Goal: Information Seeking & Learning: Learn about a topic

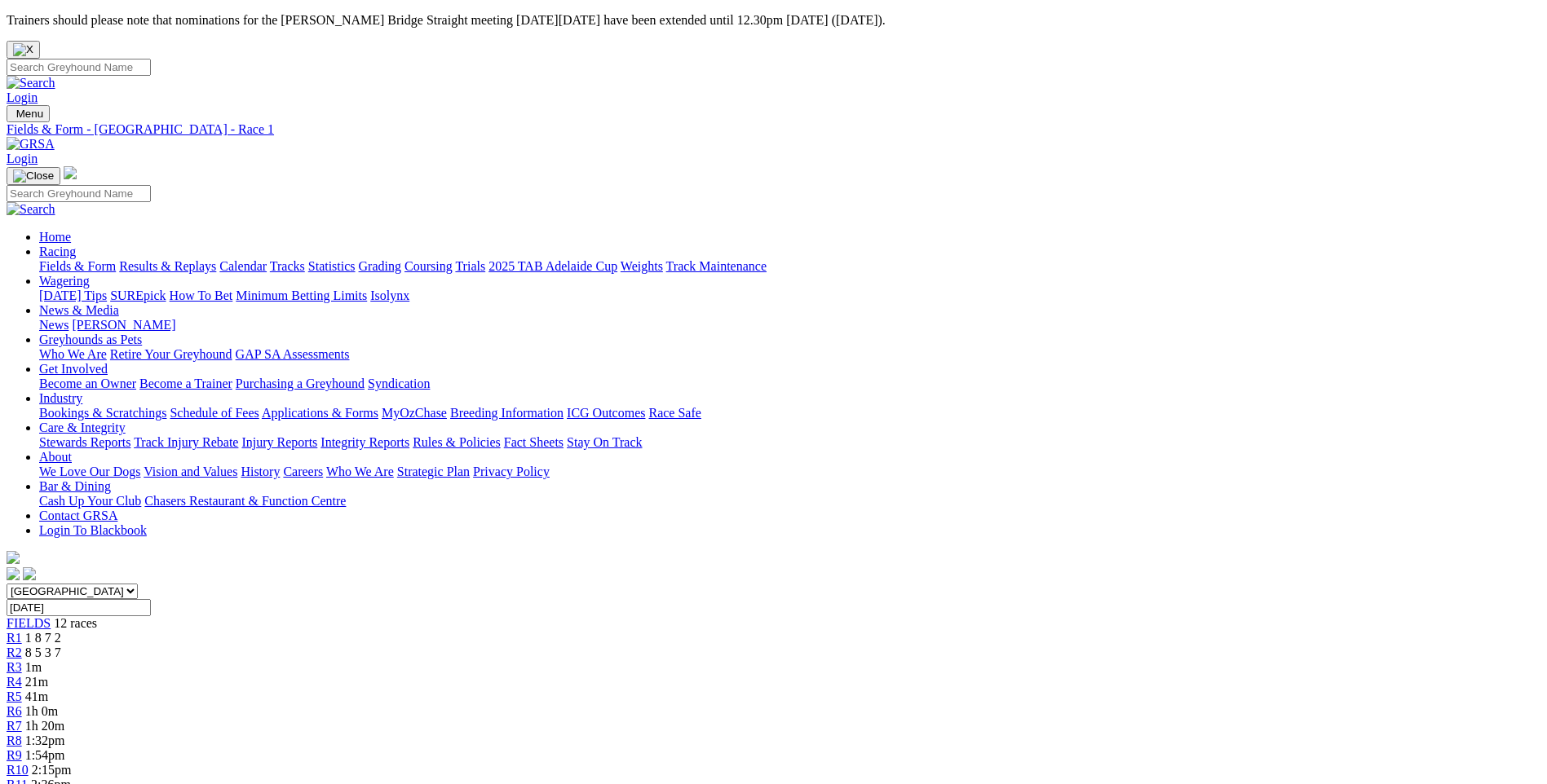
click at [22, 704] on span "R6" at bounding box center [14, 711] width 15 height 13
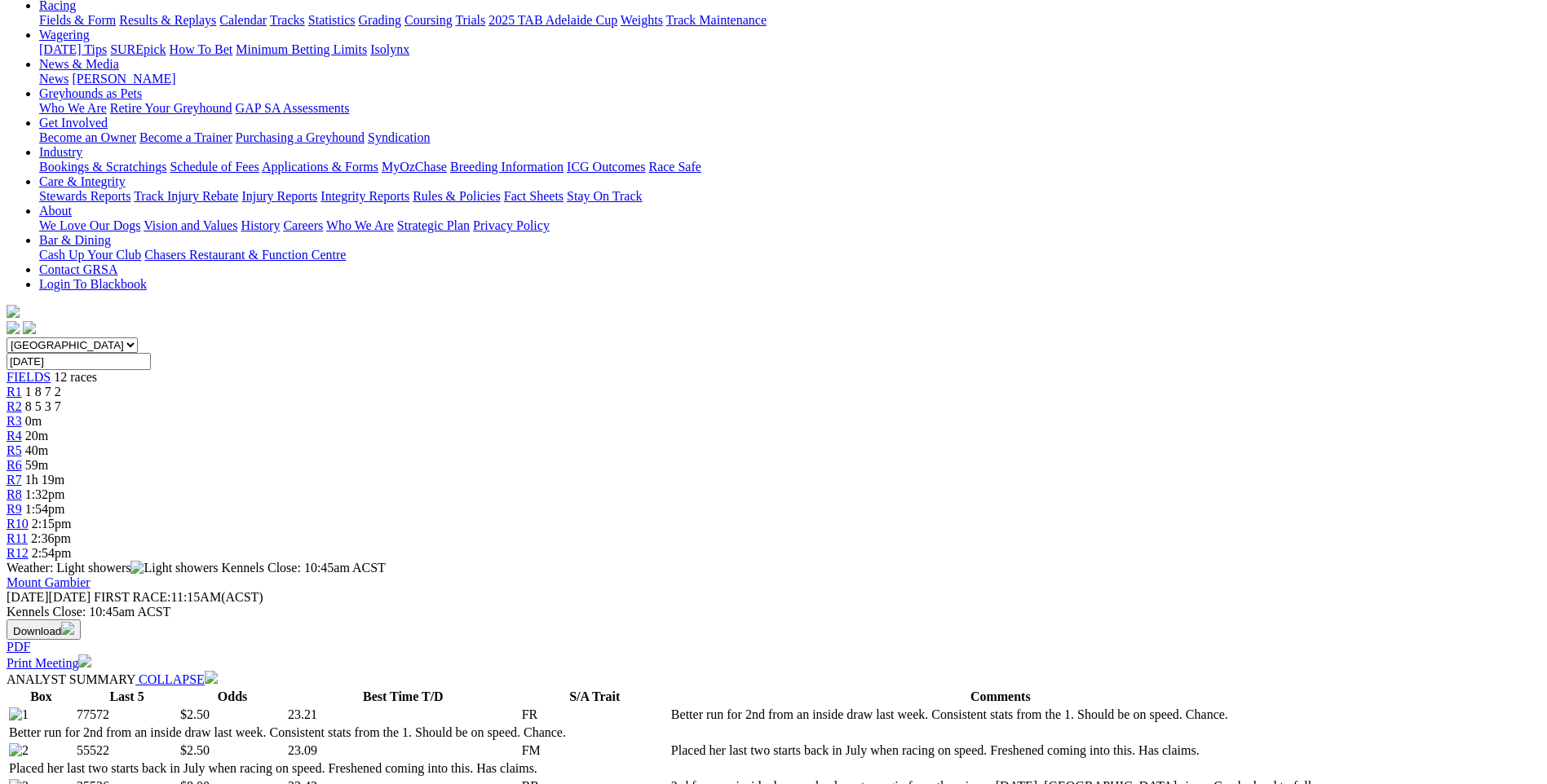
scroll to position [244, 0]
click at [849, 474] on div "R7 1h 19m" at bounding box center [774, 481] width 1534 height 14
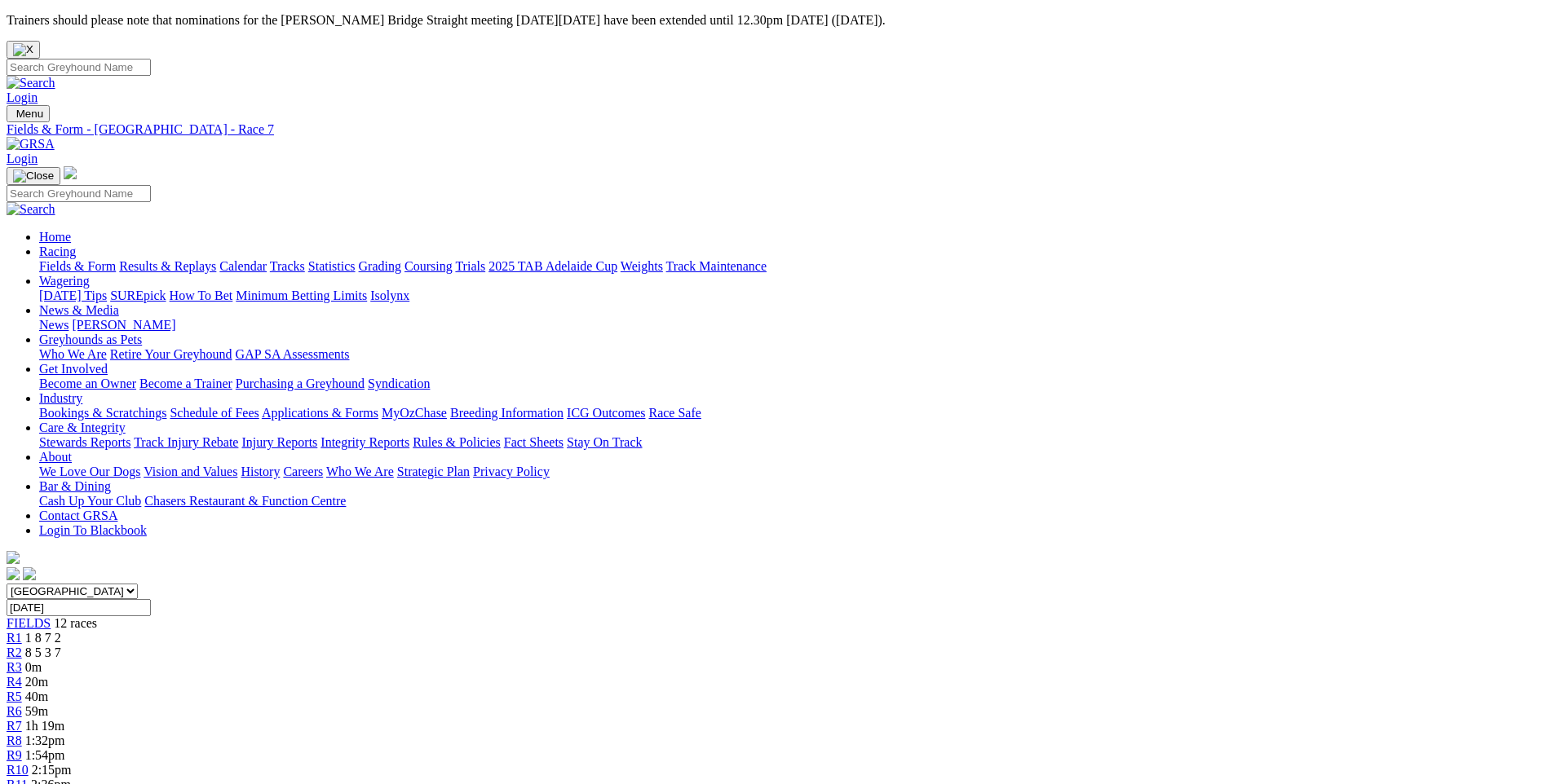
click at [606, 675] on div "R4 20m" at bounding box center [774, 681] width 1534 height 14
click at [22, 690] on span "R5" at bounding box center [14, 697] width 15 height 13
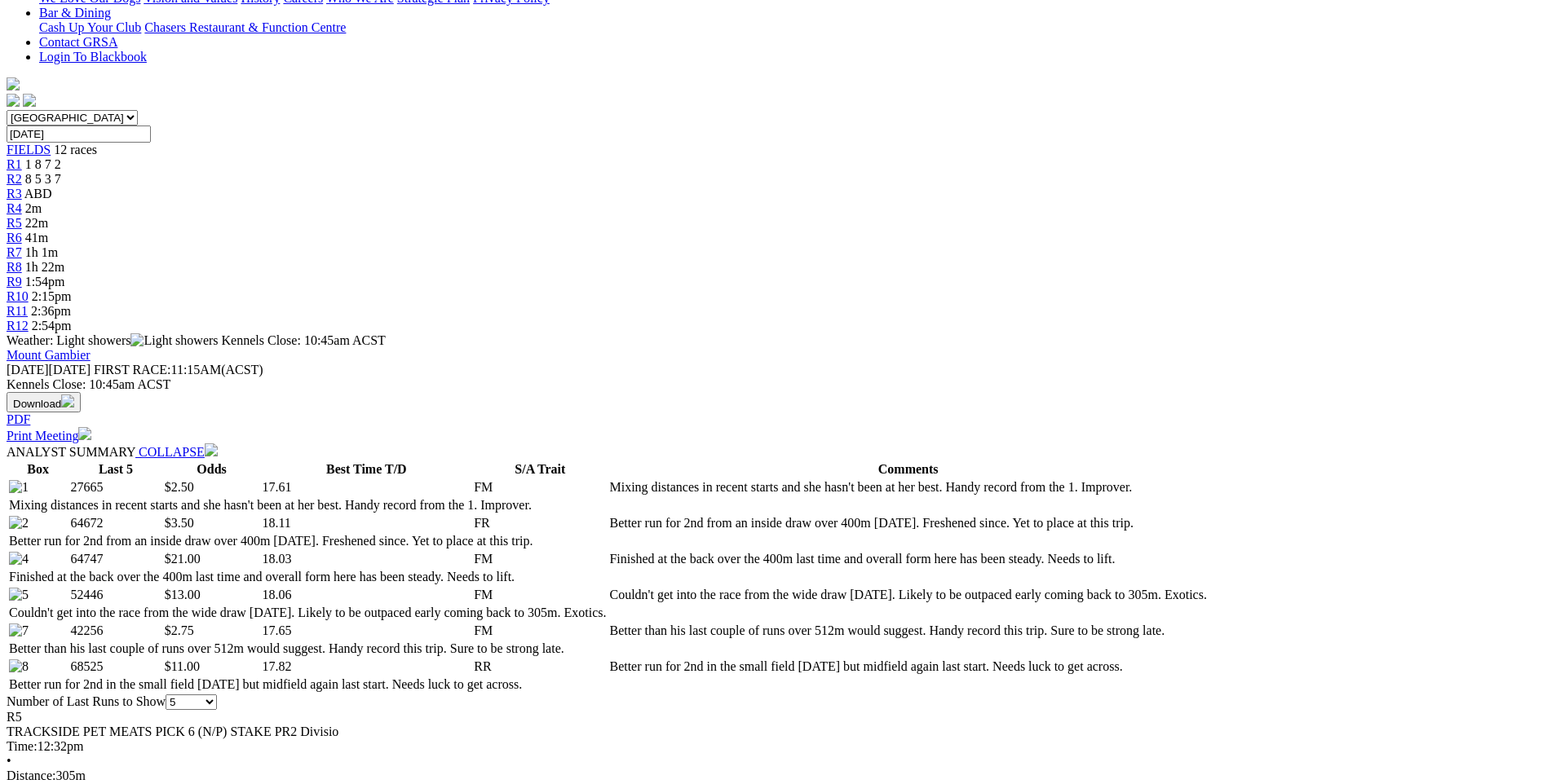
scroll to position [81, 0]
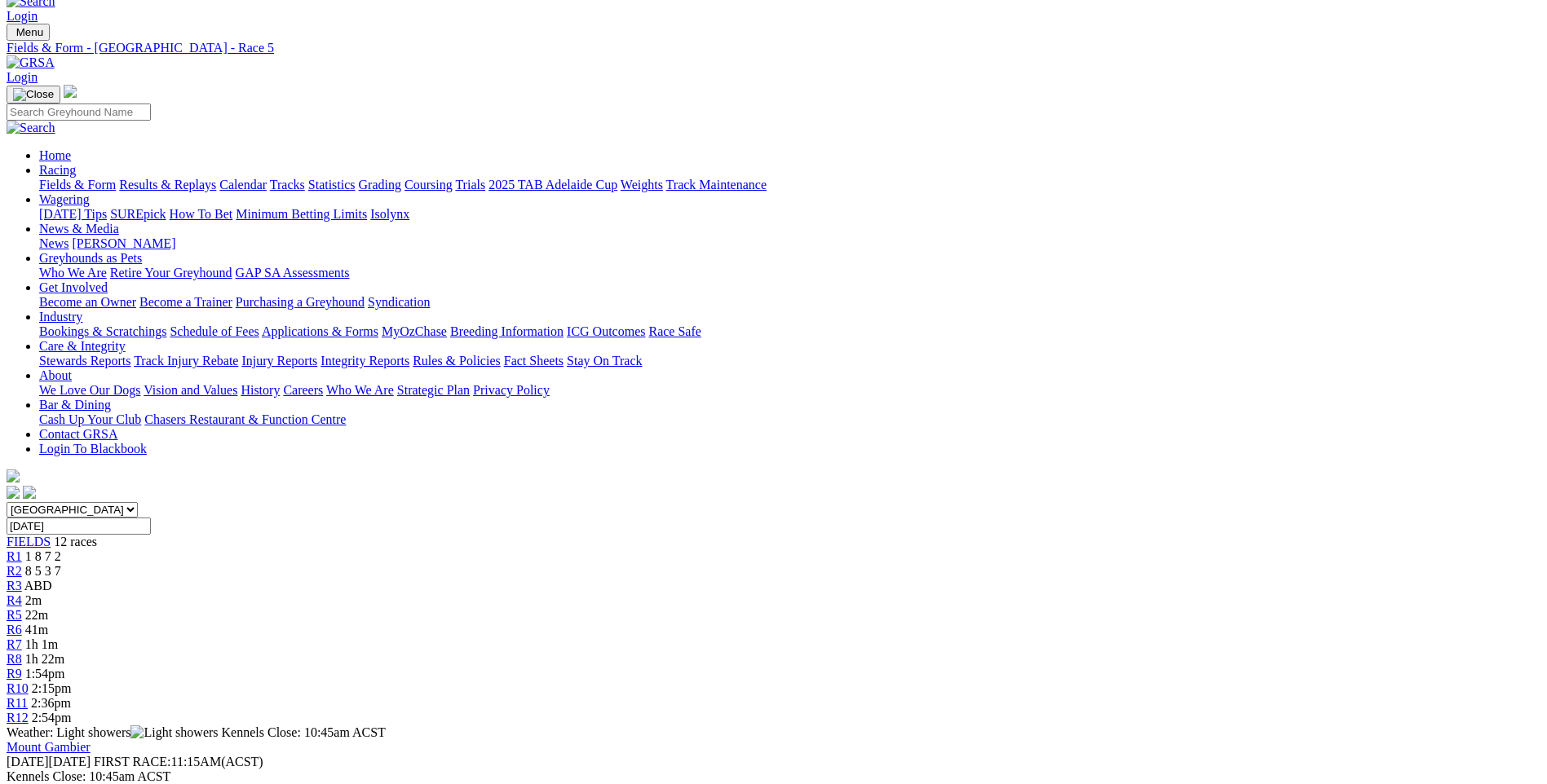
click at [763, 623] on div "R6 41m" at bounding box center [774, 630] width 1534 height 14
